Goal: Information Seeking & Learning: Stay updated

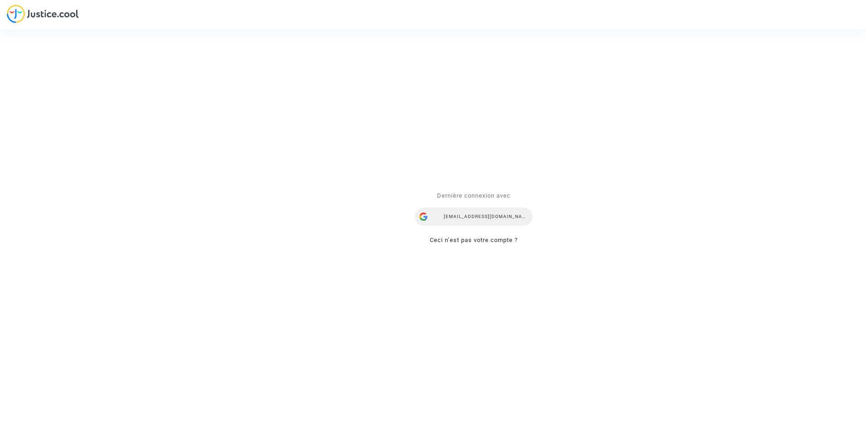
click at [473, 217] on div "[EMAIL_ADDRESS][DOMAIN_NAME]" at bounding box center [474, 217] width 118 height 18
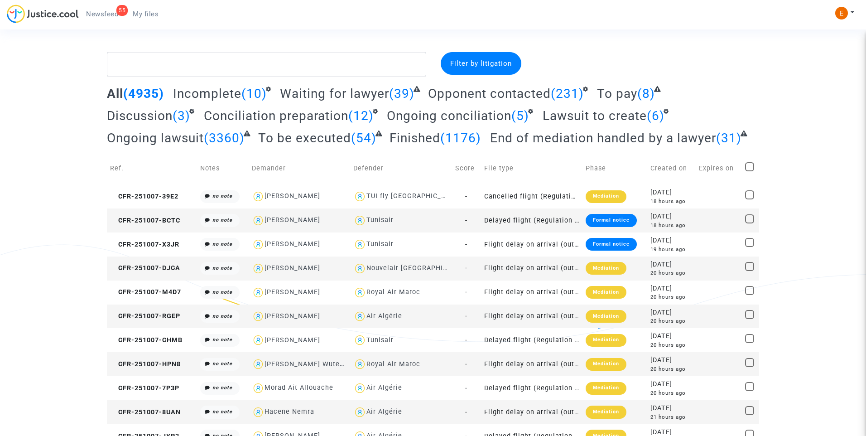
drag, startPoint x: 100, startPoint y: 13, endPoint x: 133, endPoint y: 22, distance: 34.2
click at [100, 13] on span "Newsfeed" at bounding box center [102, 14] width 32 height 8
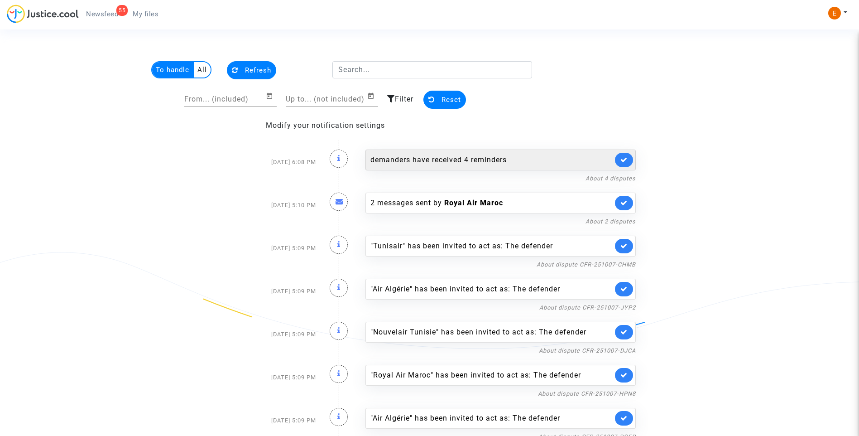
click at [629, 160] on link at bounding box center [624, 160] width 18 height 14
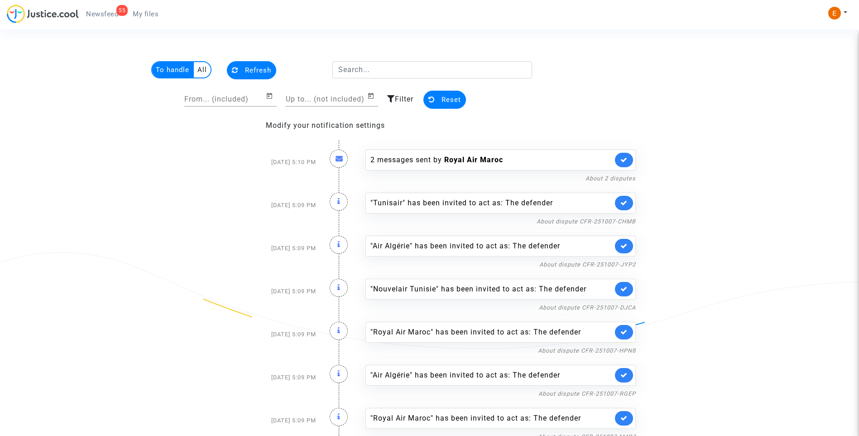
click at [629, 160] on link at bounding box center [624, 160] width 18 height 14
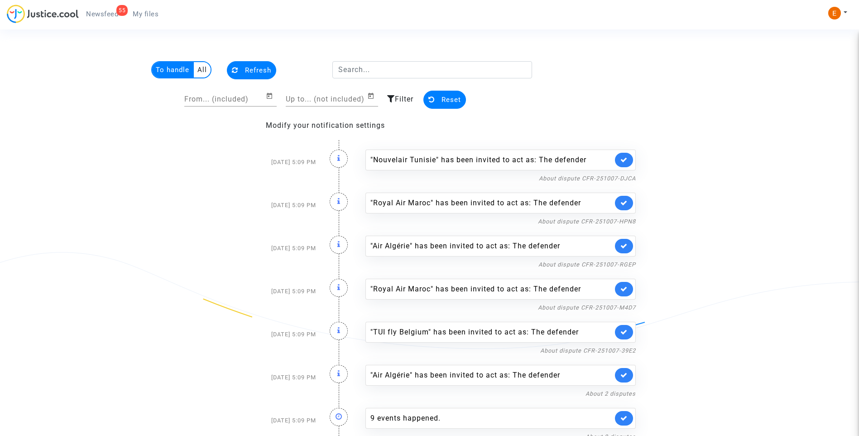
click at [629, 160] on link at bounding box center [624, 160] width 18 height 14
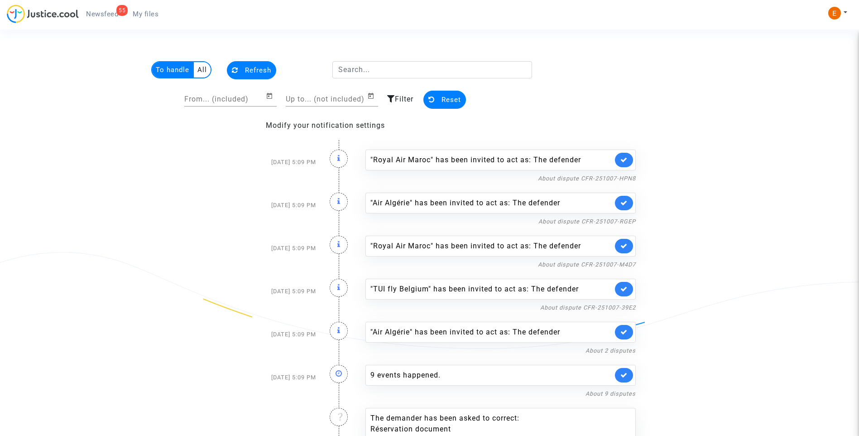
click at [629, 160] on link at bounding box center [624, 160] width 18 height 14
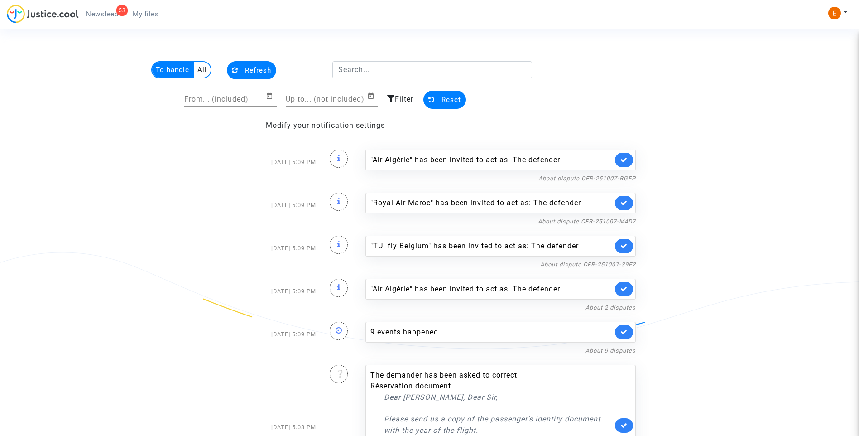
click at [629, 160] on link at bounding box center [624, 160] width 18 height 14
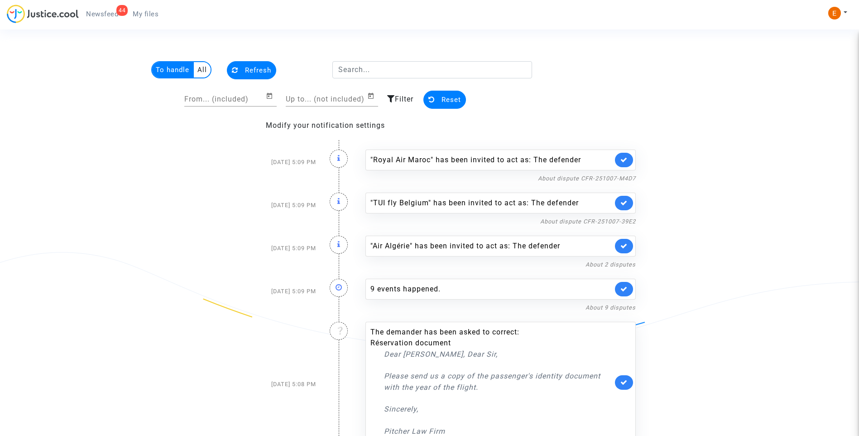
click at [629, 160] on link at bounding box center [624, 160] width 18 height 14
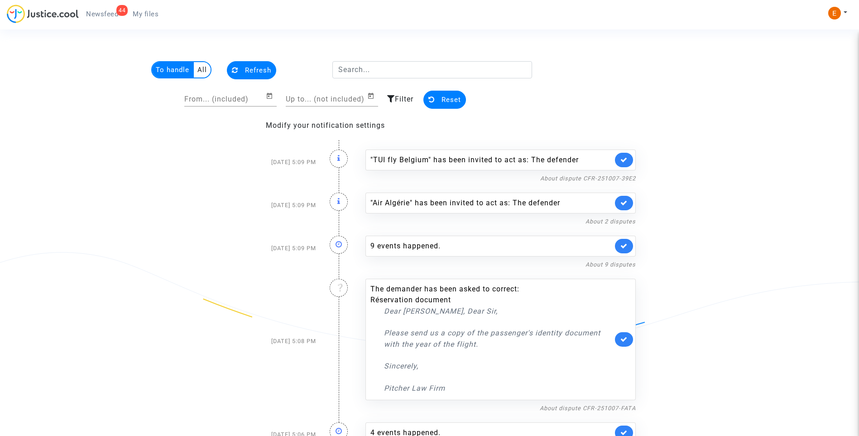
click at [629, 160] on link at bounding box center [624, 160] width 18 height 14
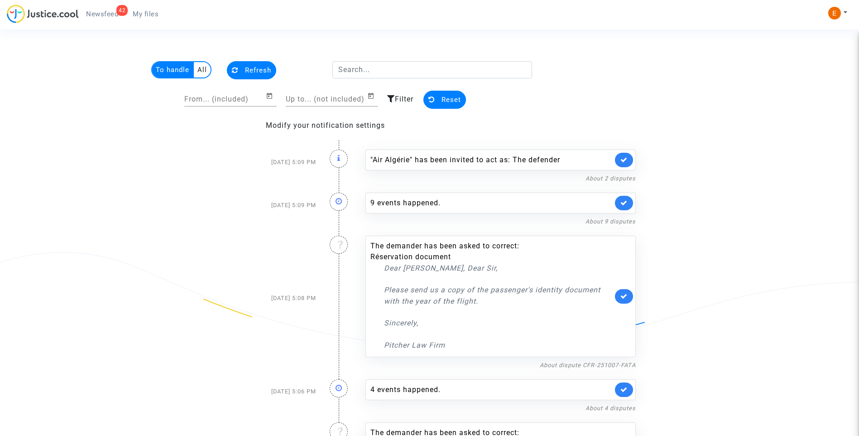
click at [629, 160] on link at bounding box center [624, 160] width 18 height 14
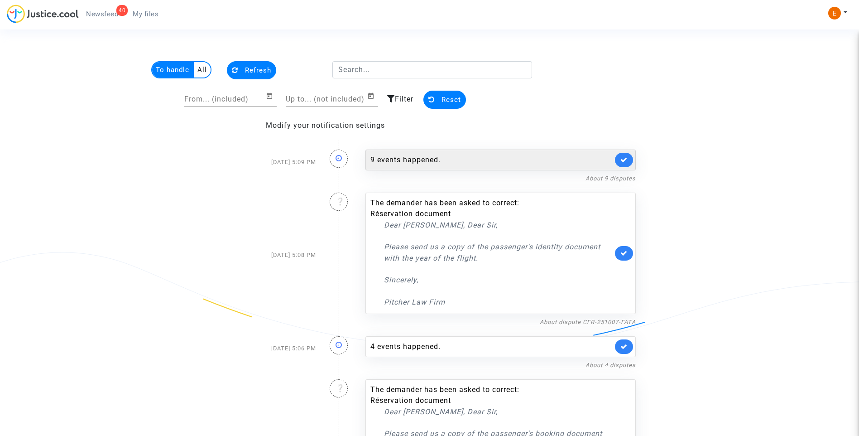
click at [412, 153] on div "9 events happened." at bounding box center [501, 160] width 270 height 21
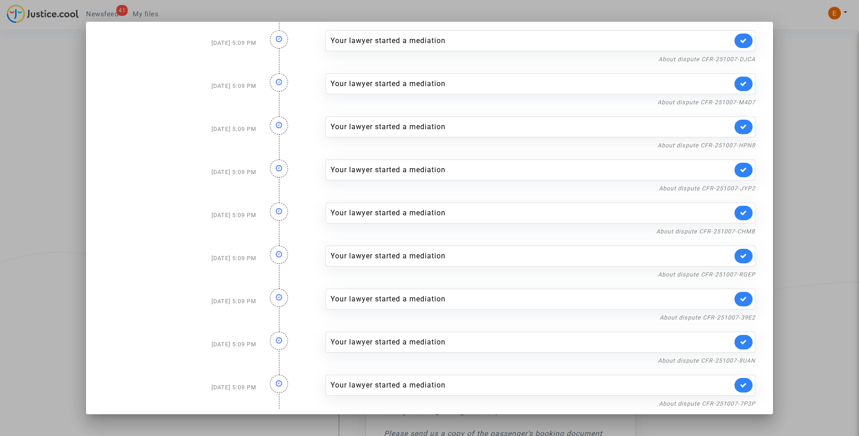
scroll to position [17, 0]
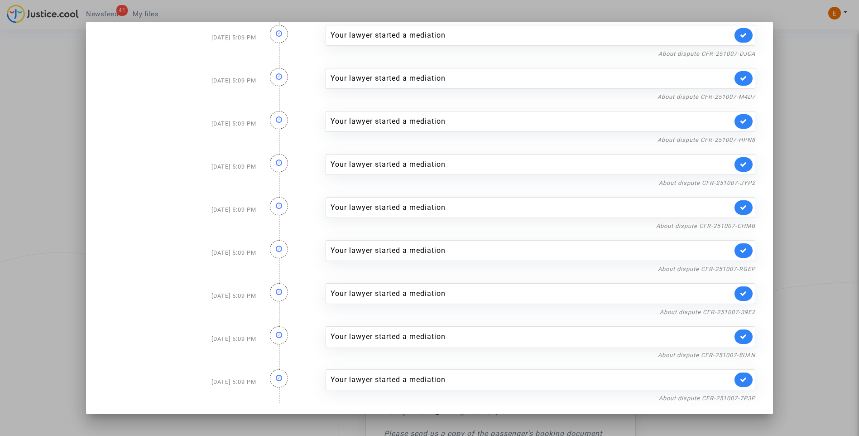
click at [790, 112] on div at bounding box center [429, 218] width 859 height 436
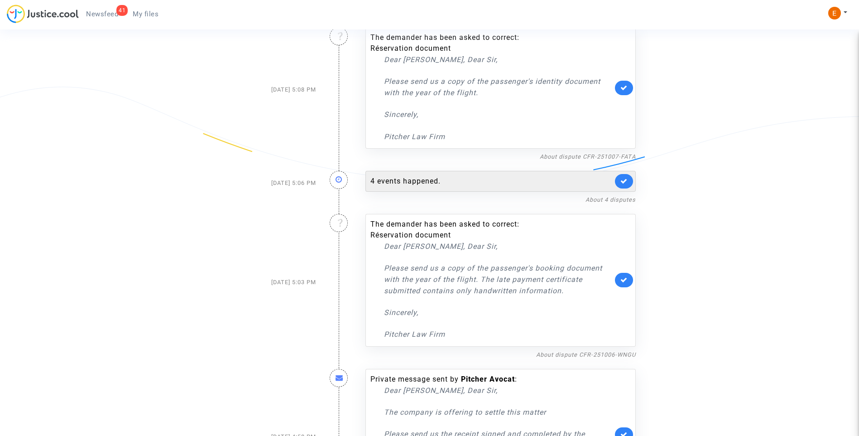
scroll to position [181, 0]
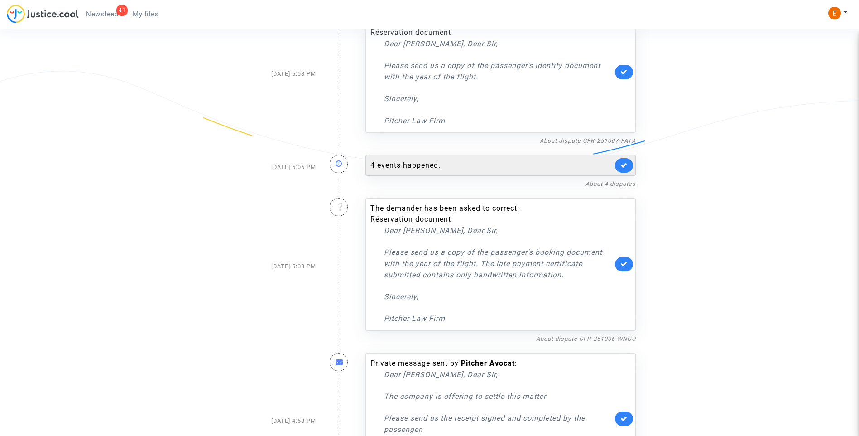
click at [425, 160] on div "4 events happened." at bounding box center [492, 165] width 242 height 11
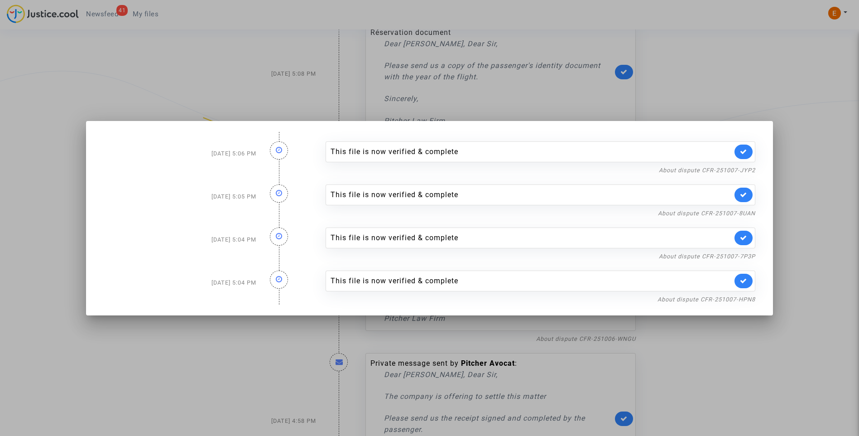
drag, startPoint x: 776, startPoint y: 80, endPoint x: 729, endPoint y: 101, distance: 50.7
click at [776, 79] on div at bounding box center [429, 218] width 859 height 436
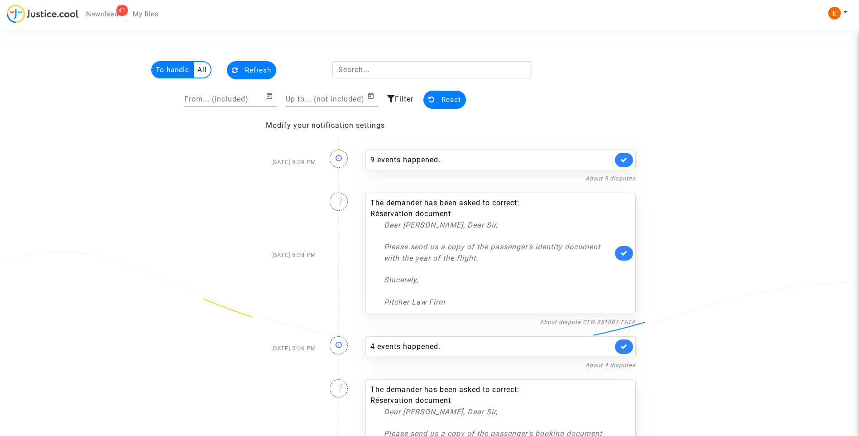
scroll to position [181, 0]
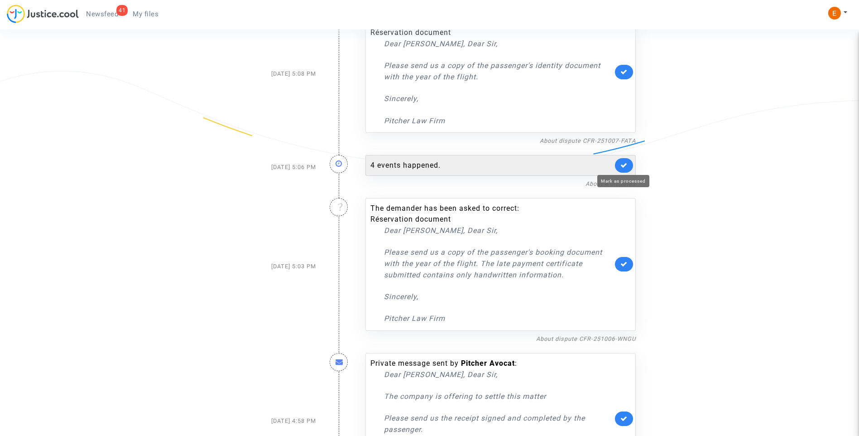
drag, startPoint x: 626, startPoint y: 164, endPoint x: 572, endPoint y: 178, distance: 55.7
click at [626, 164] on icon at bounding box center [624, 165] width 7 height 7
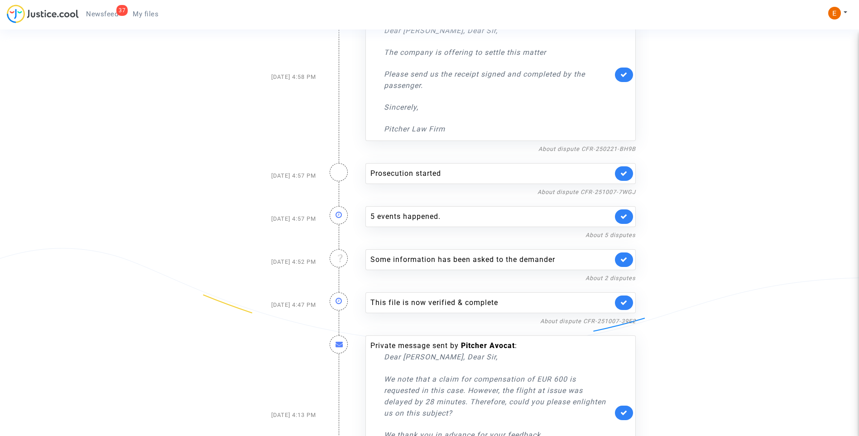
scroll to position [498, 0]
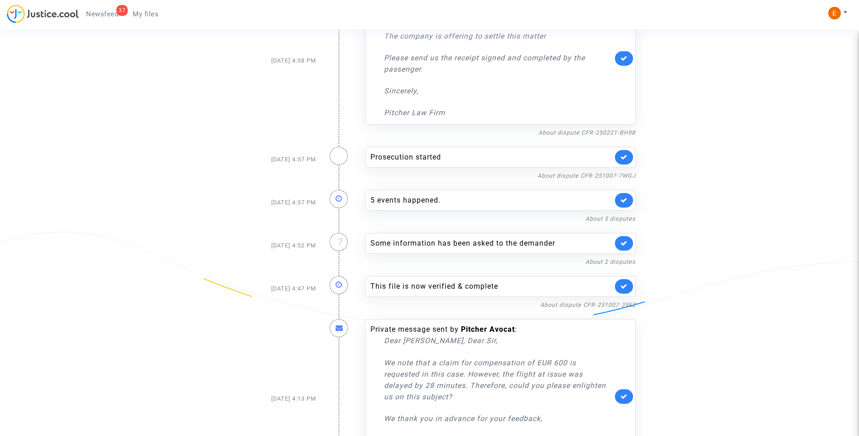
click at [621, 159] on icon at bounding box center [624, 157] width 7 height 7
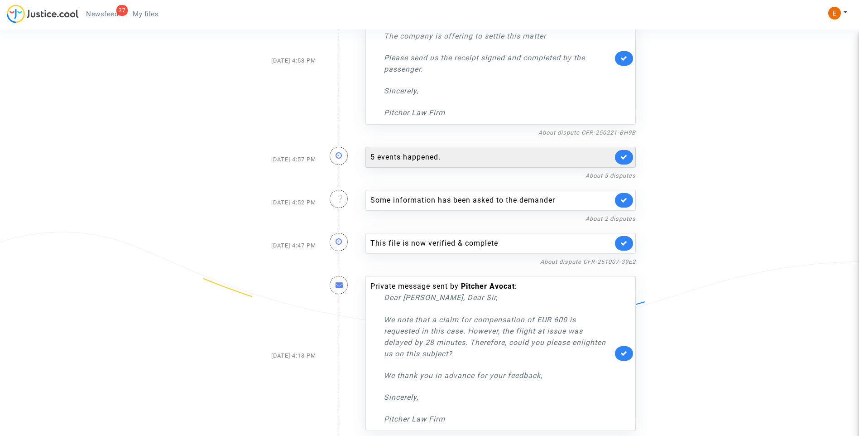
click at [439, 159] on div "5 events happened." at bounding box center [492, 157] width 242 height 11
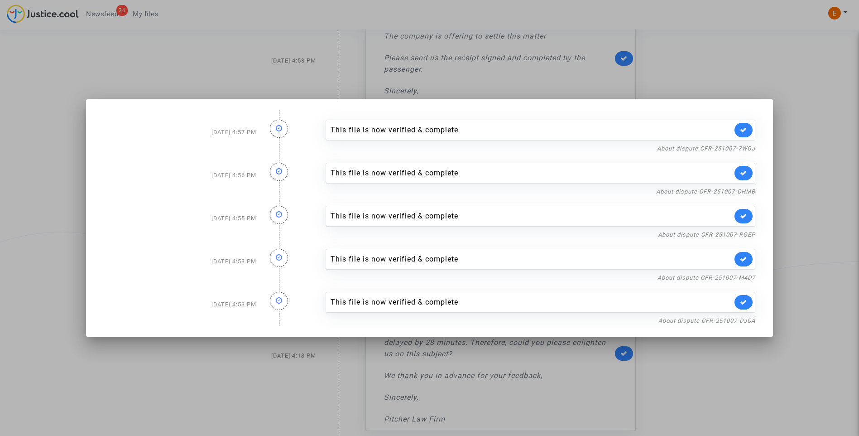
click at [773, 66] on div at bounding box center [429, 218] width 859 height 436
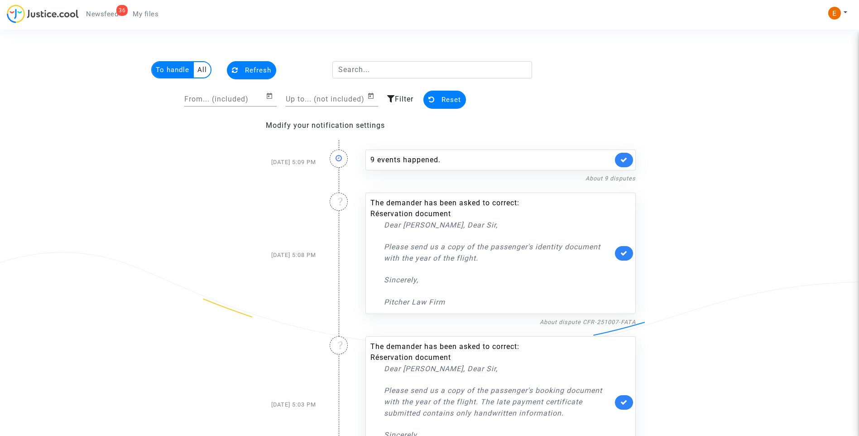
scroll to position [498, 0]
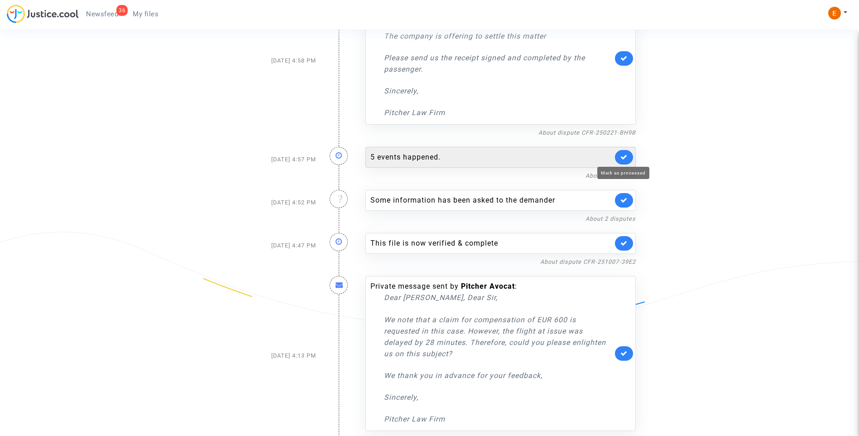
click at [622, 156] on icon at bounding box center [624, 157] width 7 height 7
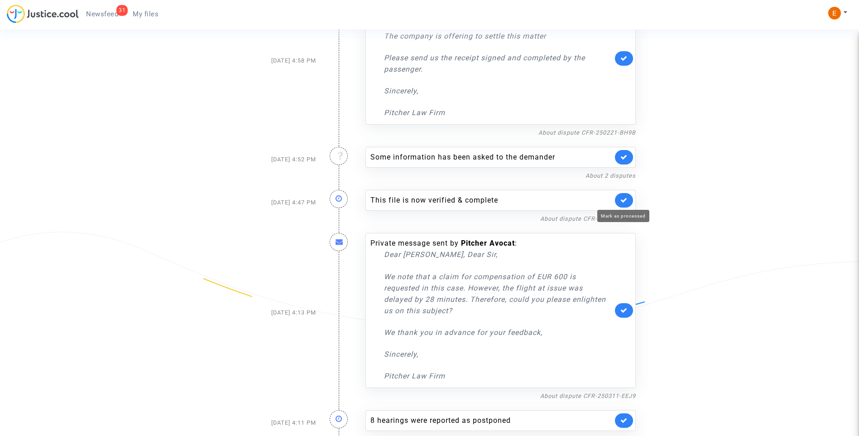
click at [627, 198] on icon at bounding box center [624, 200] width 7 height 7
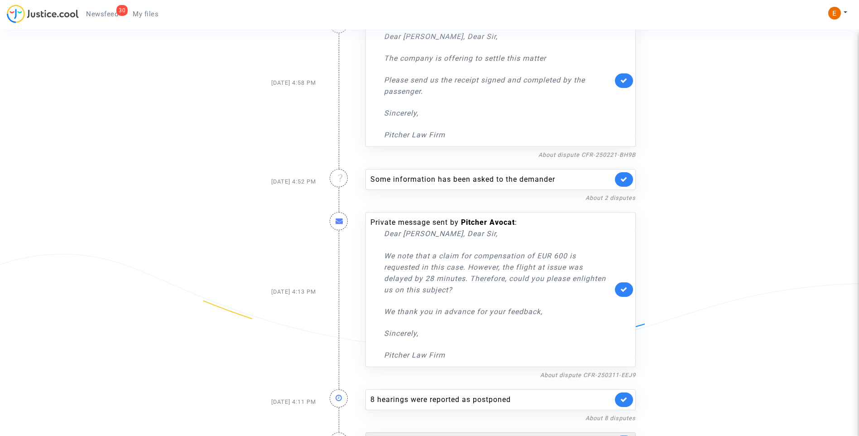
scroll to position [468, 0]
